Goal: Learn about a topic: Learn about a topic

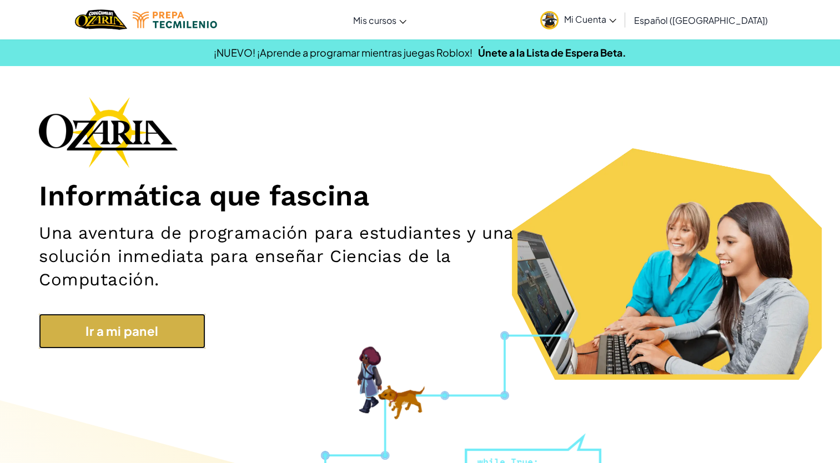
click at [180, 327] on link "Ir a mi panel" at bounding box center [122, 331] width 167 height 35
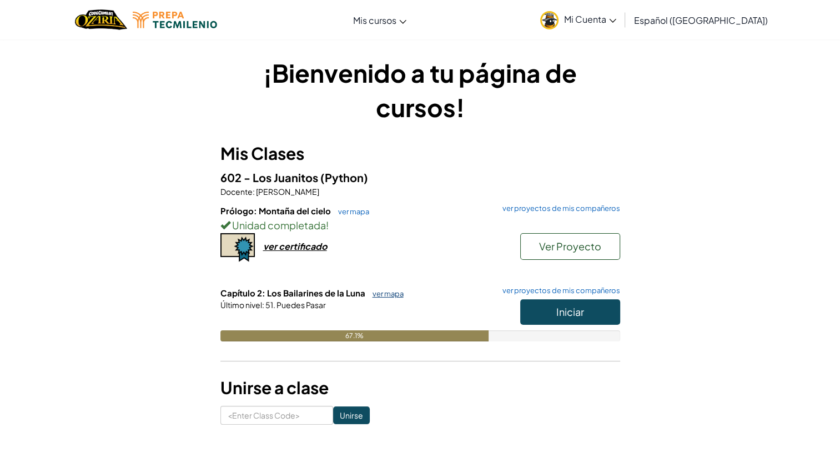
click at [391, 295] on link "ver mapa" at bounding box center [385, 293] width 37 height 9
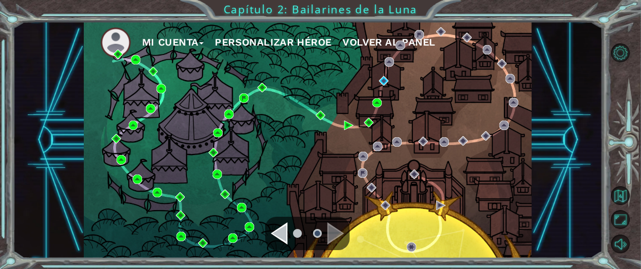
click at [0, 135] on html "Mi Cuenta Personalizar héroe Volver al panel Capítulo 2: Bailarines de la Luna …" at bounding box center [320, 134] width 641 height 269
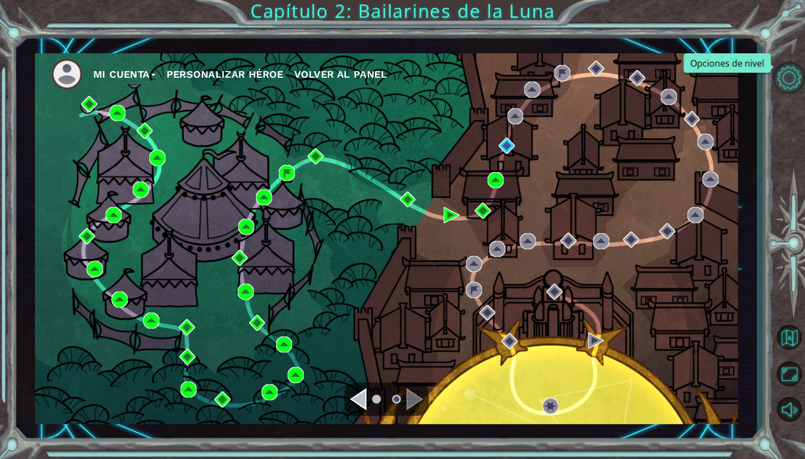
click at [778, 73] on button "Opciones de nivel" at bounding box center [789, 78] width 32 height 32
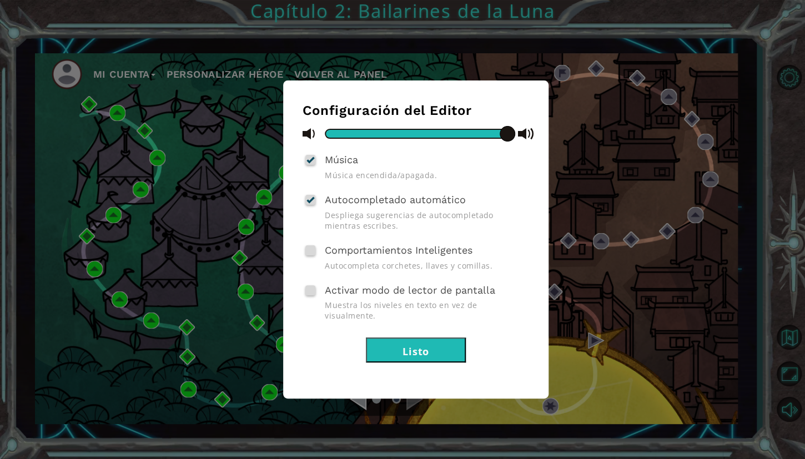
click at [419, 339] on button "Listo" at bounding box center [416, 350] width 100 height 25
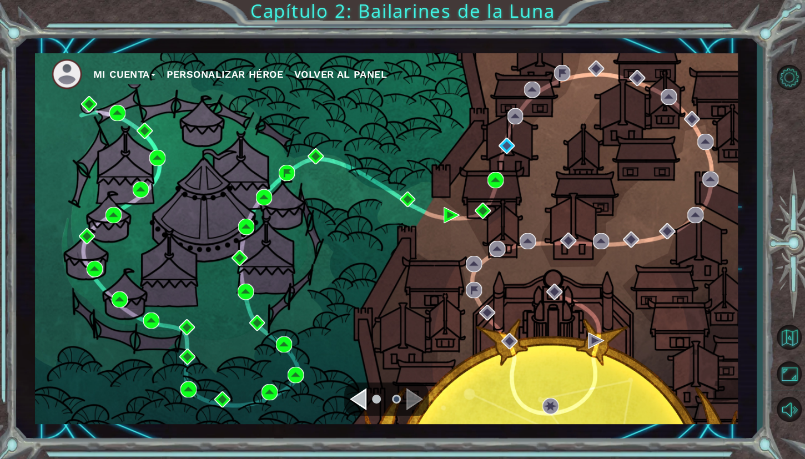
drag, startPoint x: 745, startPoint y: 18, endPoint x: 784, endPoint y: 8, distance: 40.1
click at [759, 70] on div "Mi Cuenta Personalizar héroe Volver al panel Capítulo 2: Bailarines de la Luna" at bounding box center [402, 229] width 805 height 459
click at [805, 133] on html "Mi Cuenta Personalizar héroe Volver al panel Capítulo 2: Bailarines de la Luna …" at bounding box center [402, 229] width 805 height 459
